Goal: Find specific page/section: Find specific page/section

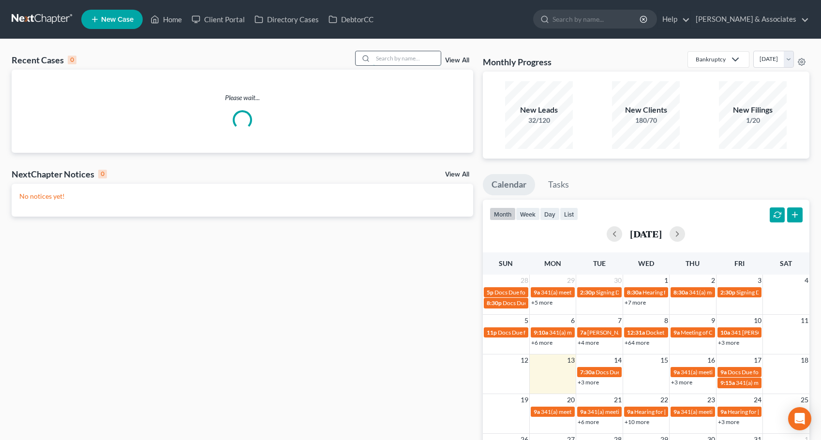
click at [387, 52] on input "search" at bounding box center [407, 58] width 68 height 14
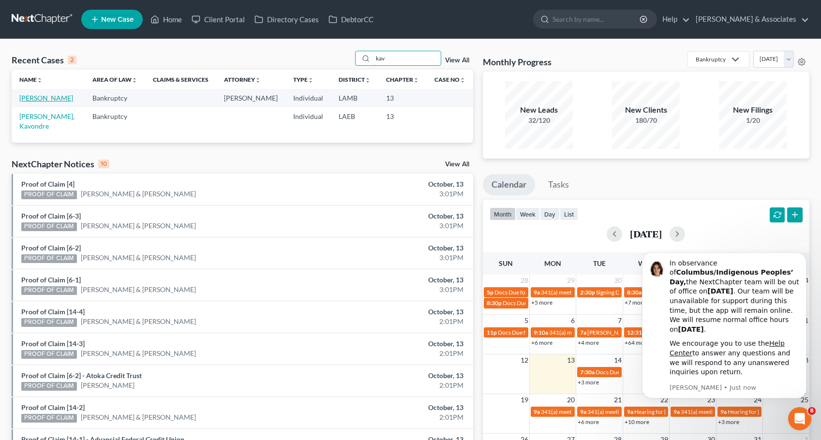
type input "kav"
click at [55, 101] on link "[PERSON_NAME]" at bounding box center [46, 98] width 54 height 8
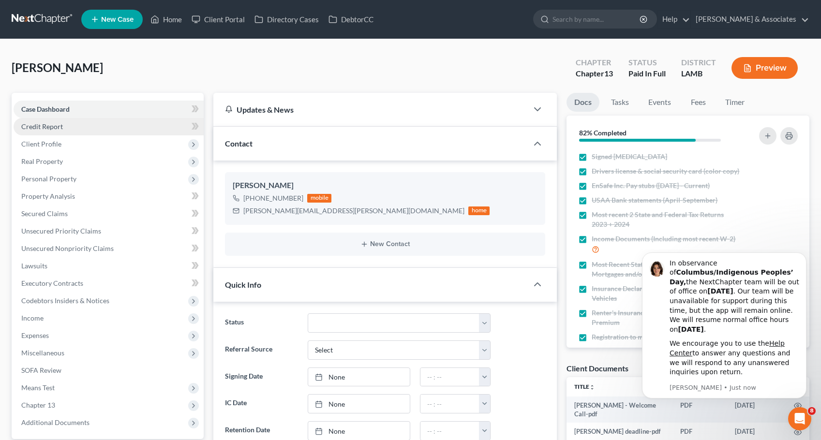
scroll to position [512, 0]
click at [145, 131] on link "Credit Report" at bounding box center [109, 126] width 190 height 17
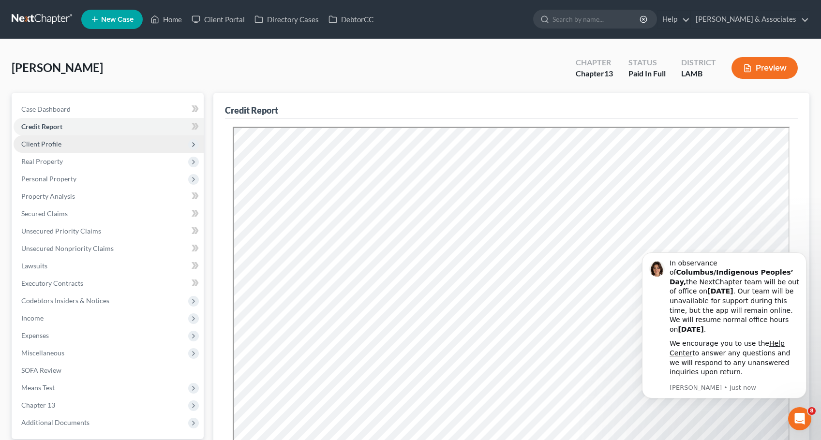
click at [139, 145] on span "Client Profile" at bounding box center [109, 143] width 190 height 17
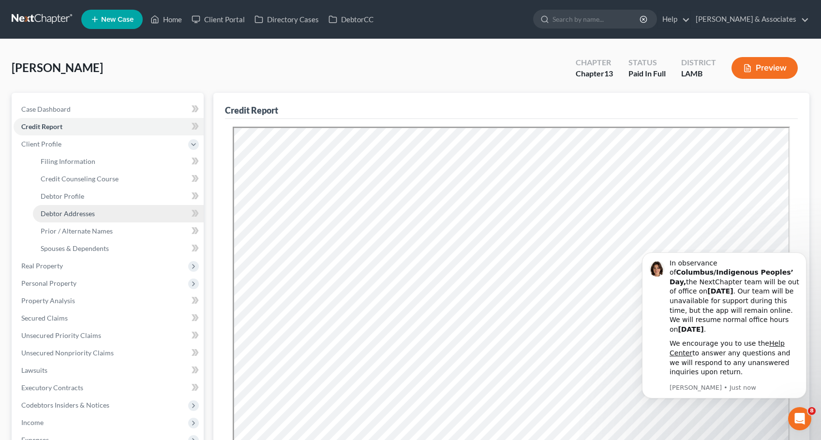
click at [122, 212] on link "Debtor Addresses" at bounding box center [118, 213] width 171 height 17
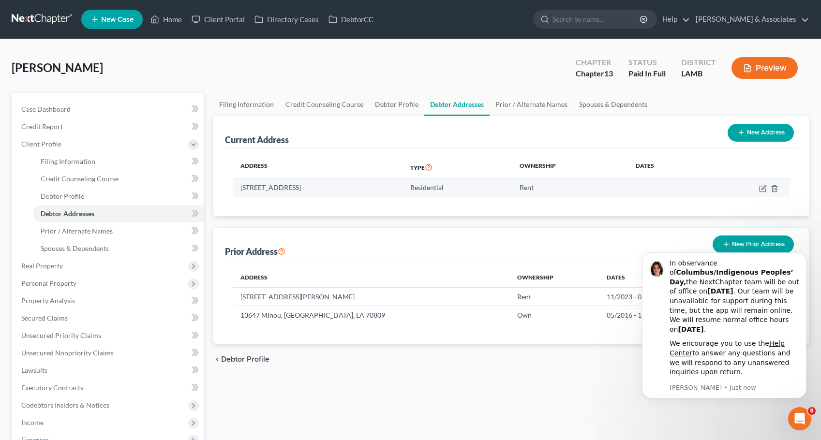
drag, startPoint x: 377, startPoint y: 186, endPoint x: 237, endPoint y: 190, distance: 140.3
click at [237, 190] on td "[STREET_ADDRESS]" at bounding box center [318, 187] width 170 height 18
copy td "[STREET_ADDRESS]"
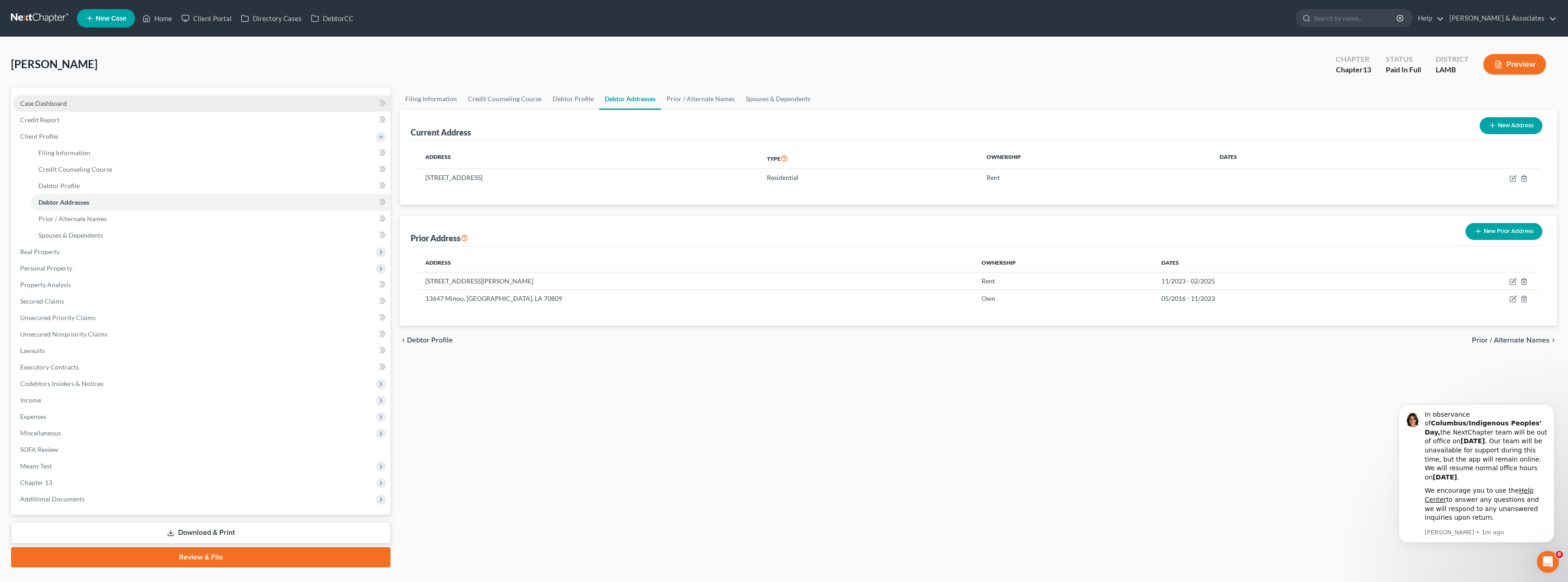
click at [115, 109] on link "Case Dashboard" at bounding box center [202, 103] width 378 height 16
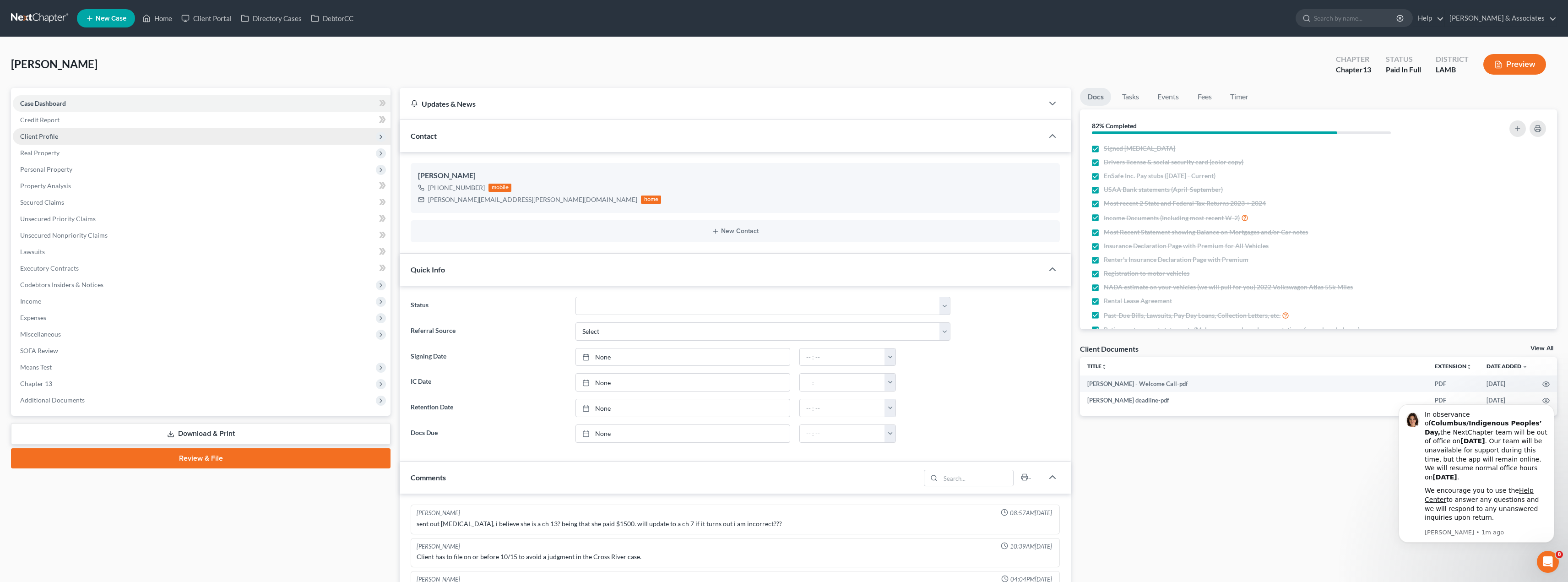
scroll to position [393, 0]
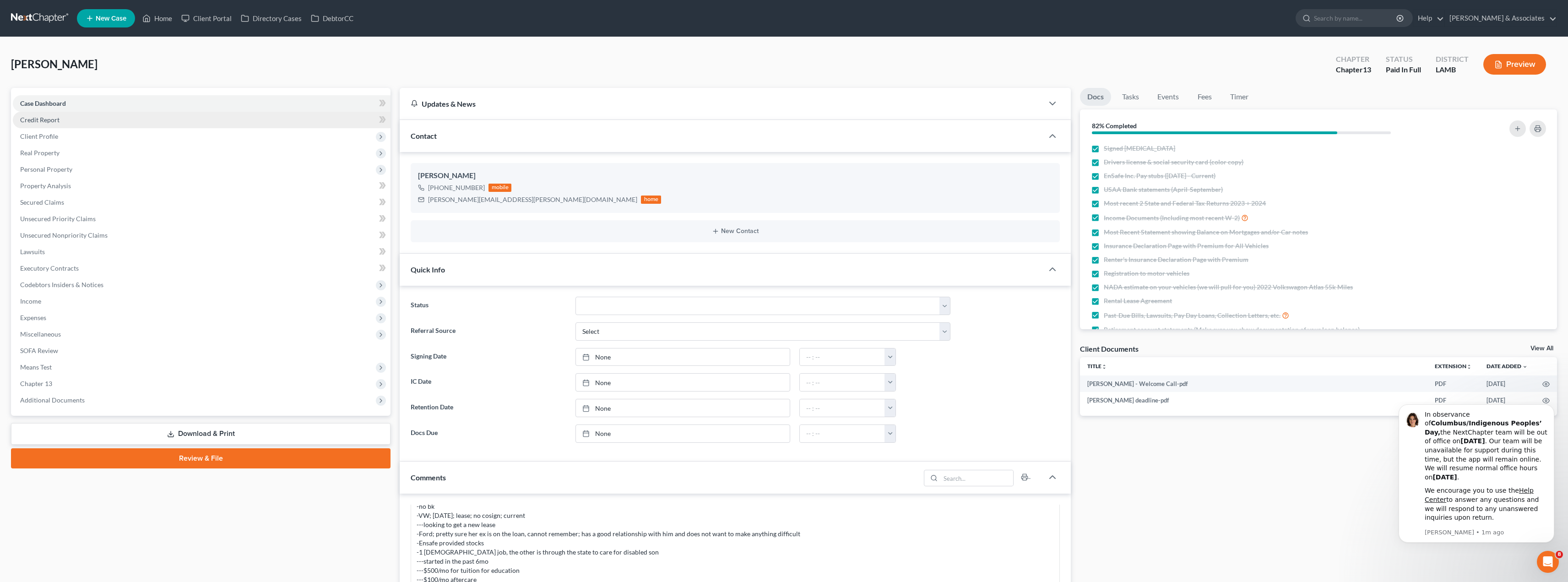
click at [140, 121] on link "Credit Report" at bounding box center [202, 119] width 378 height 16
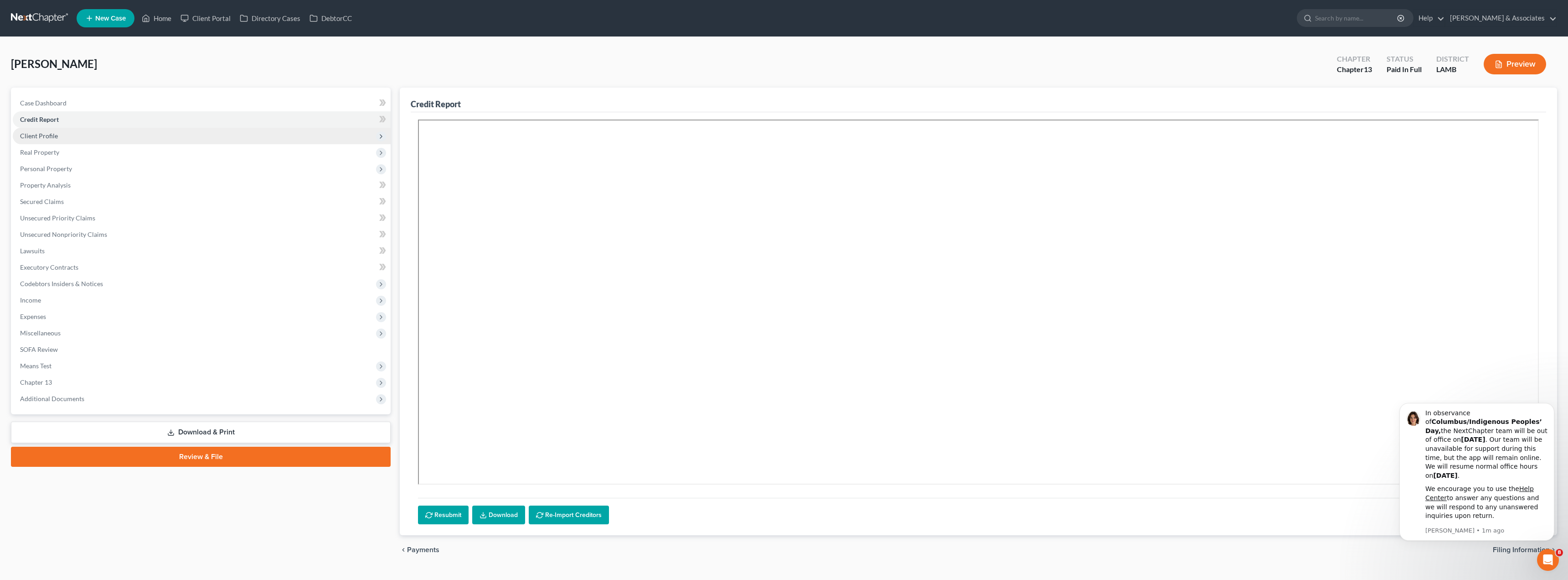
click at [137, 135] on span "Client Profile" at bounding box center [202, 135] width 378 height 16
